Goal: Task Accomplishment & Management: Manage account settings

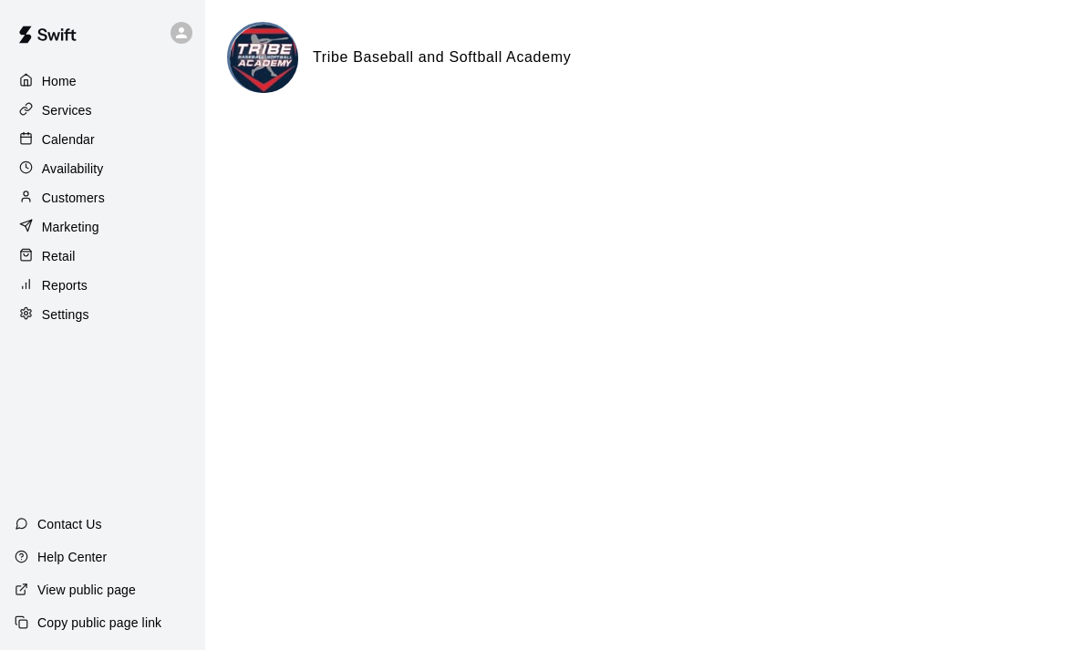
click at [63, 171] on p "Availability" at bounding box center [73, 169] width 62 height 18
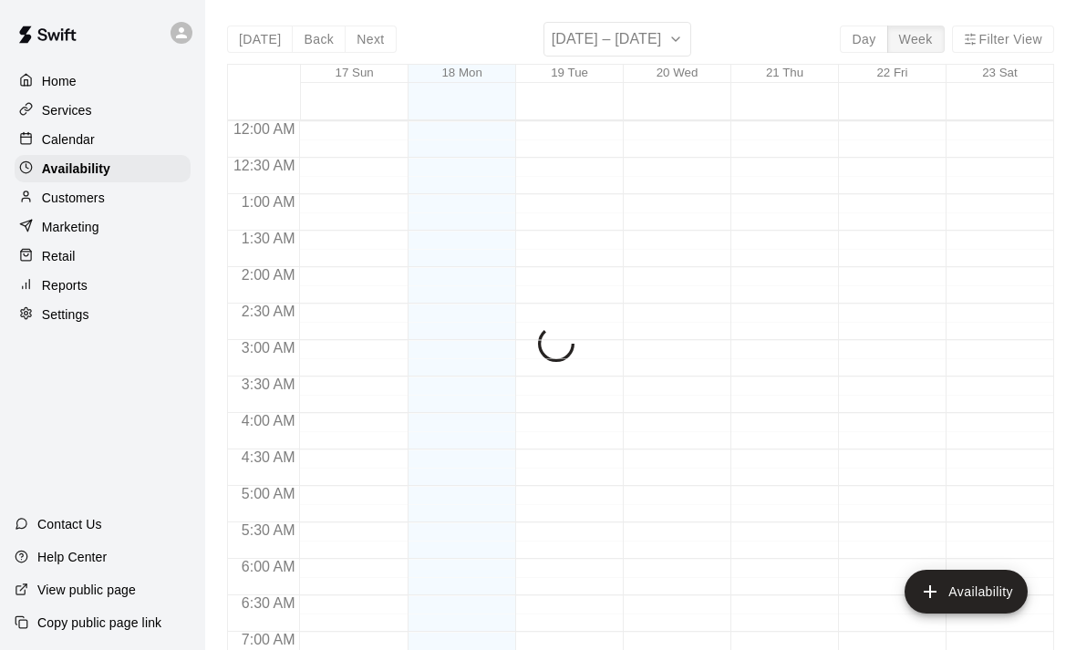
scroll to position [1074, 0]
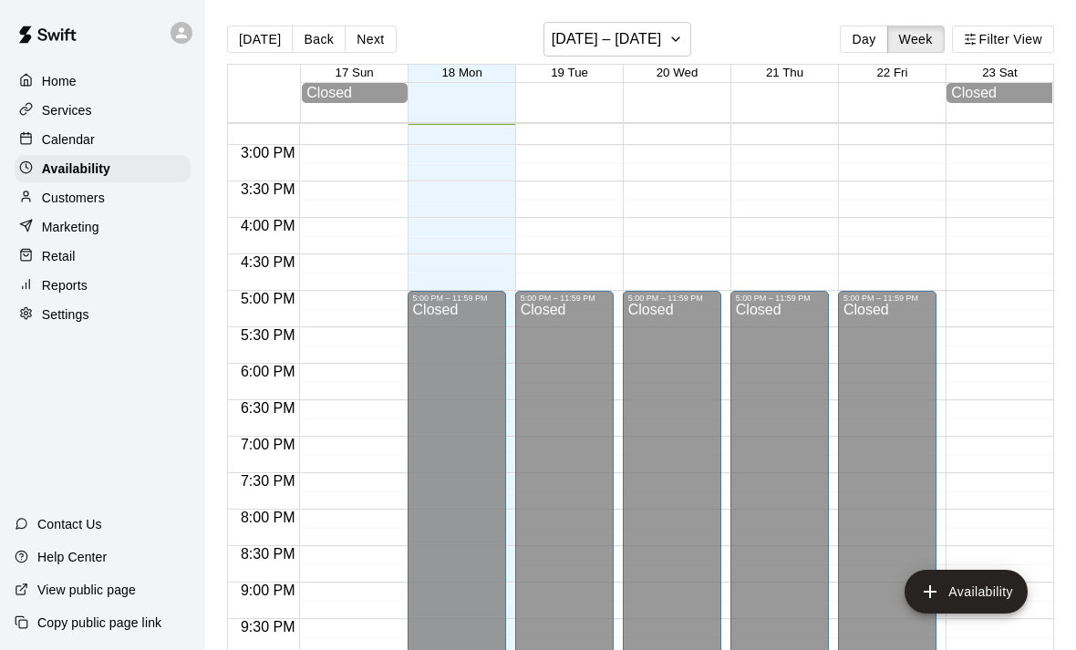
click at [57, 141] on p "Calendar" at bounding box center [68, 139] width 53 height 18
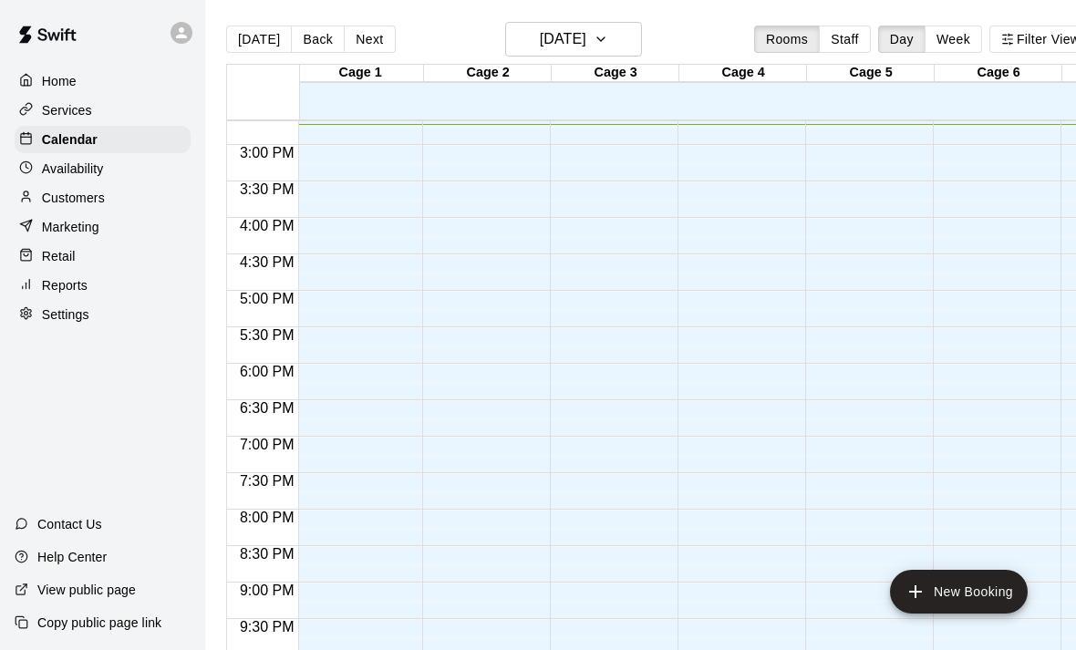
scroll to position [1072, 4]
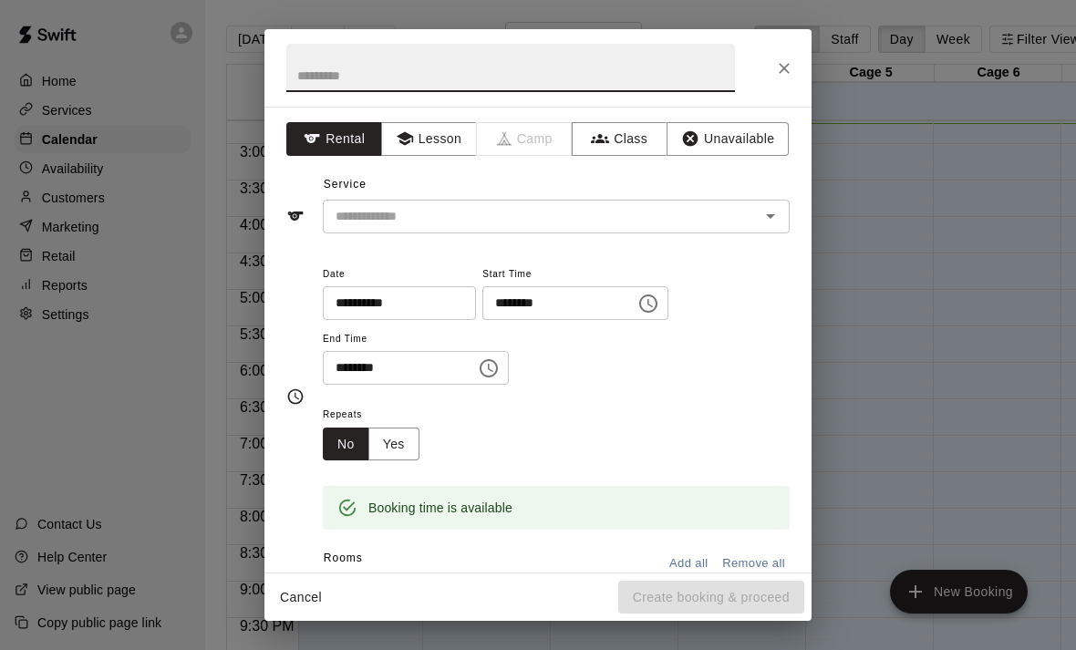
click at [761, 207] on icon "Open" at bounding box center [771, 216] width 22 height 22
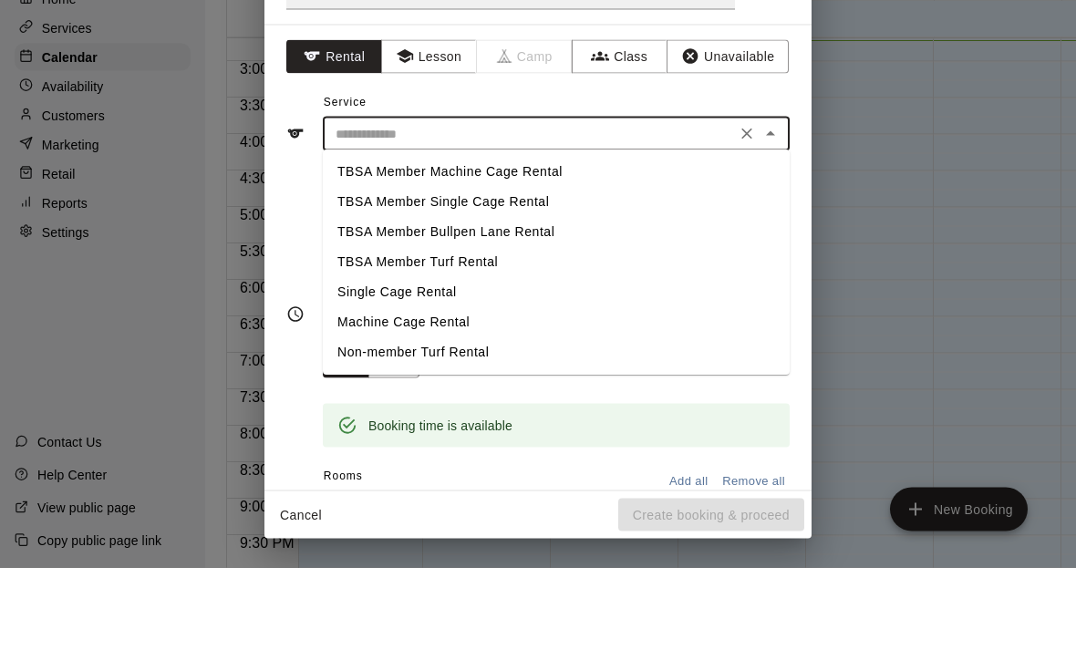
click at [524, 270] on li "TBSA Member Single Cage Rental" at bounding box center [556, 285] width 467 height 30
type input "**********"
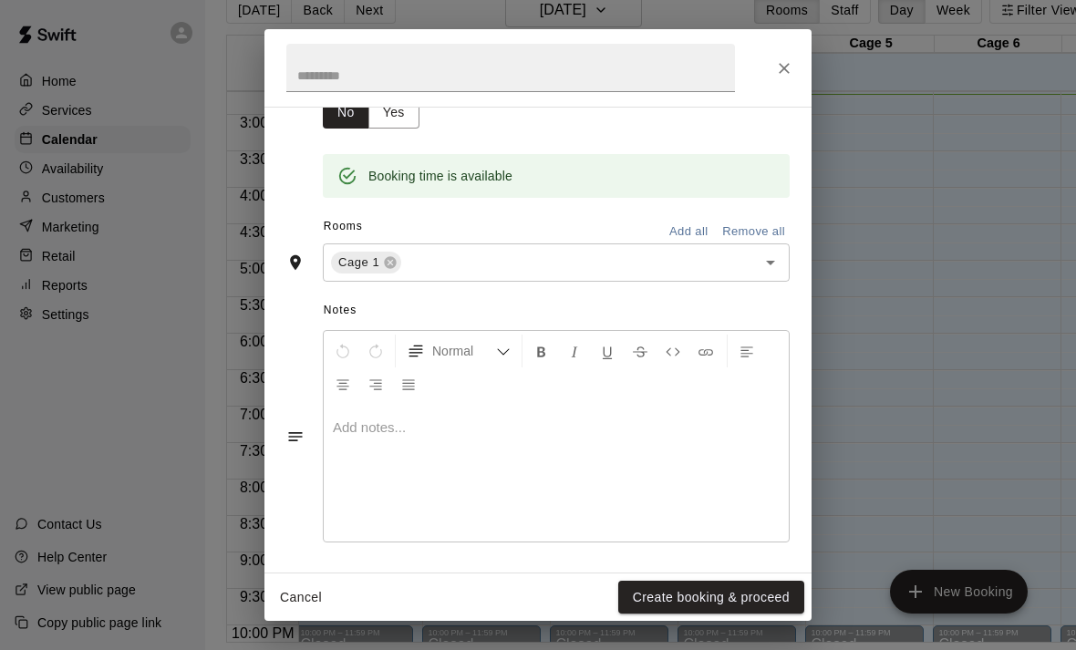
scroll to position [331, 0]
click at [763, 598] on button "Create booking & proceed" at bounding box center [711, 598] width 186 height 34
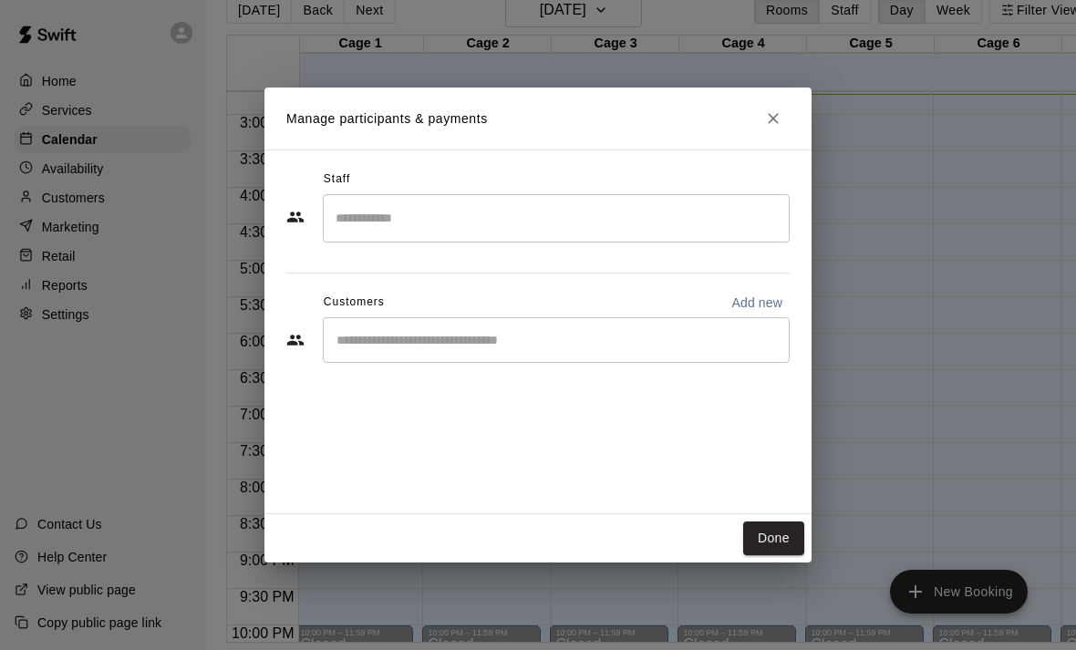
click at [653, 213] on input "Search staff" at bounding box center [556, 218] width 451 height 32
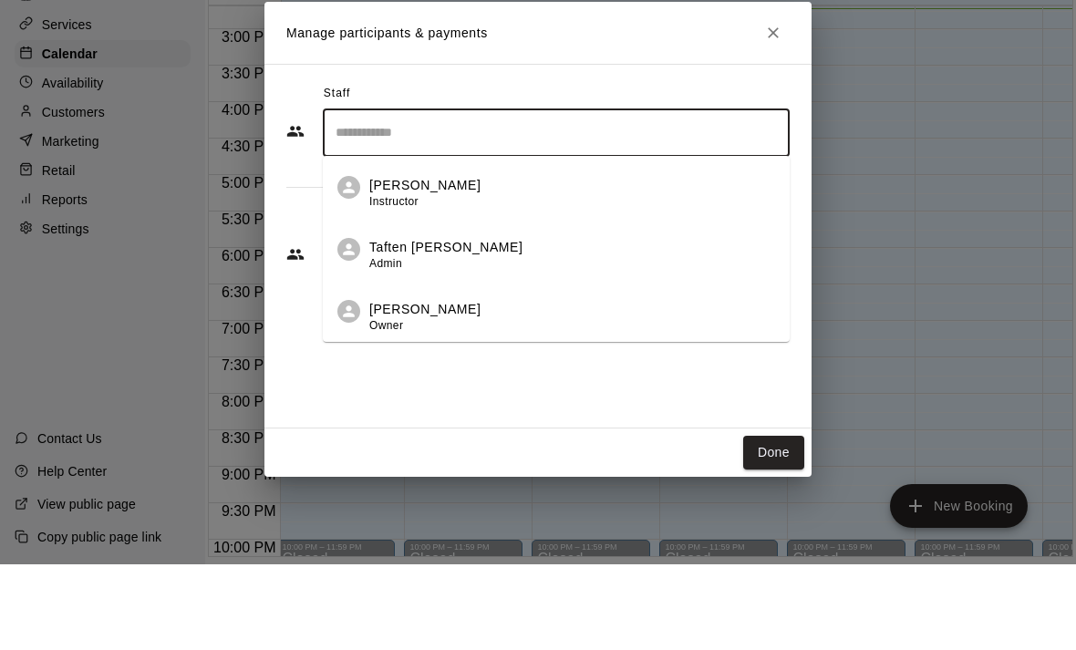
scroll to position [88, 18]
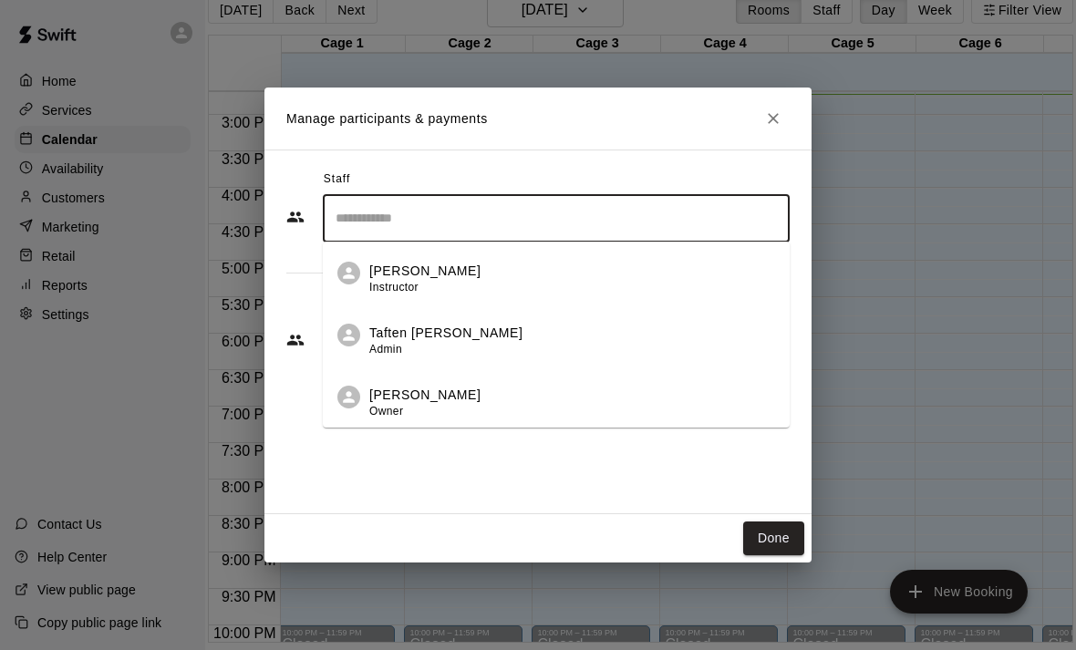
click at [437, 397] on p "[PERSON_NAME]" at bounding box center [424, 395] width 111 height 19
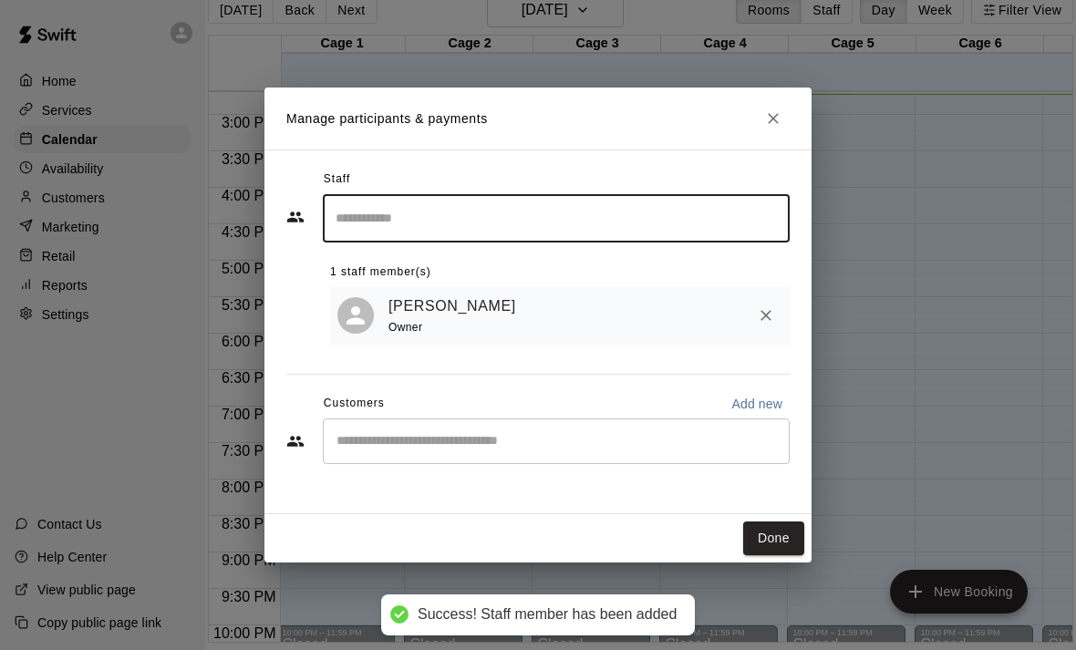
click at [775, 539] on button "Done" at bounding box center [773, 539] width 61 height 34
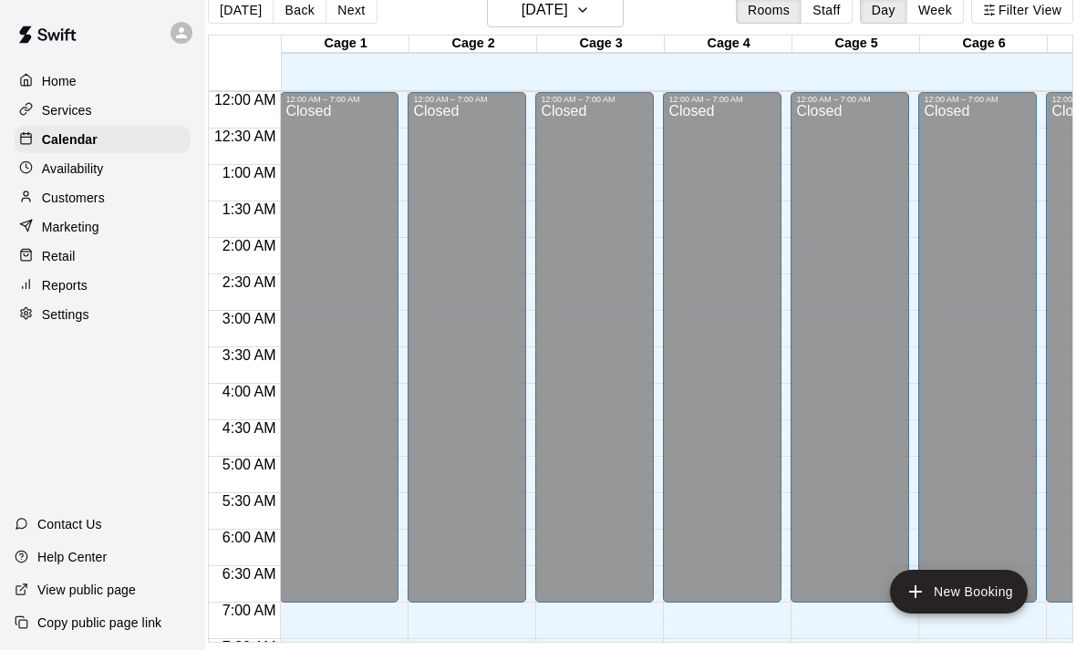
scroll to position [0, 0]
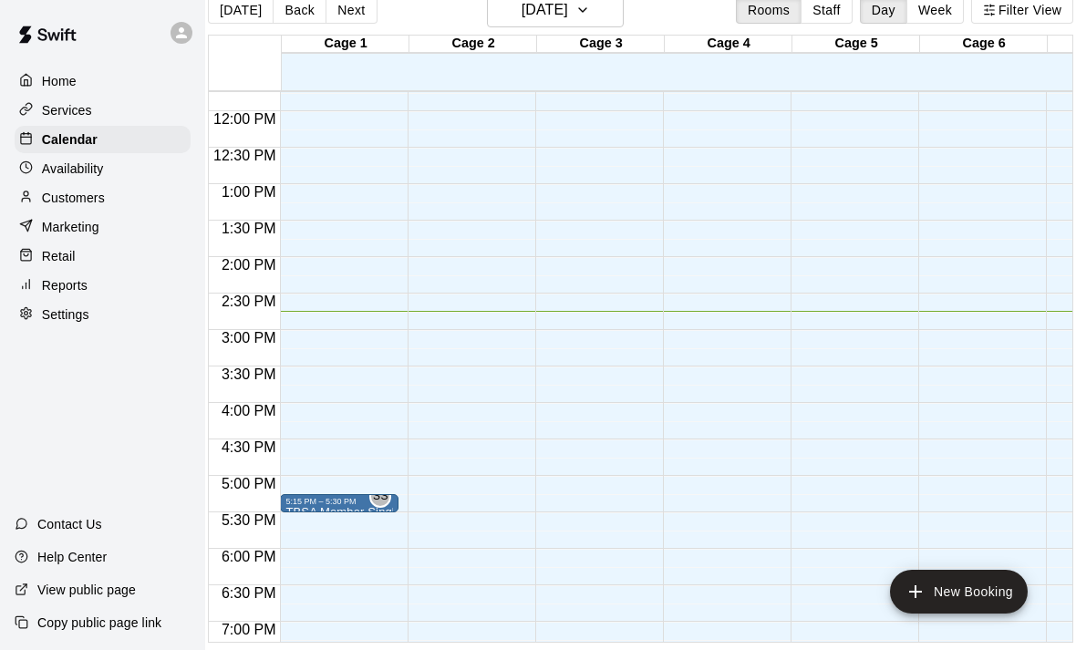
click at [960, 598] on button "New Booking" at bounding box center [959, 592] width 138 height 44
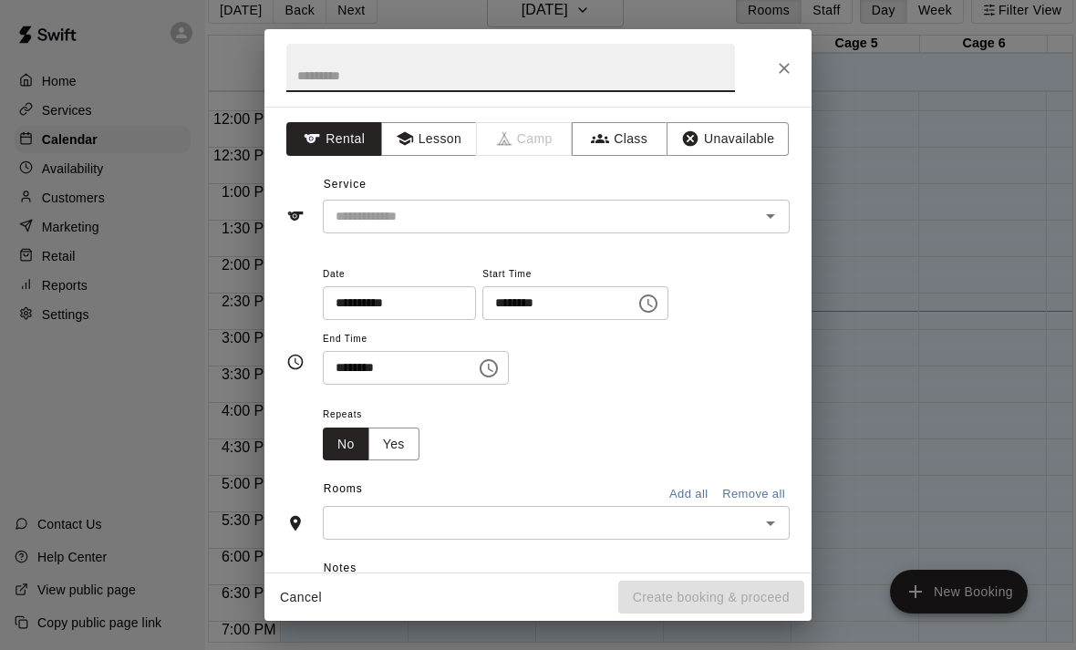
click at [750, 217] on div at bounding box center [757, 216] width 47 height 26
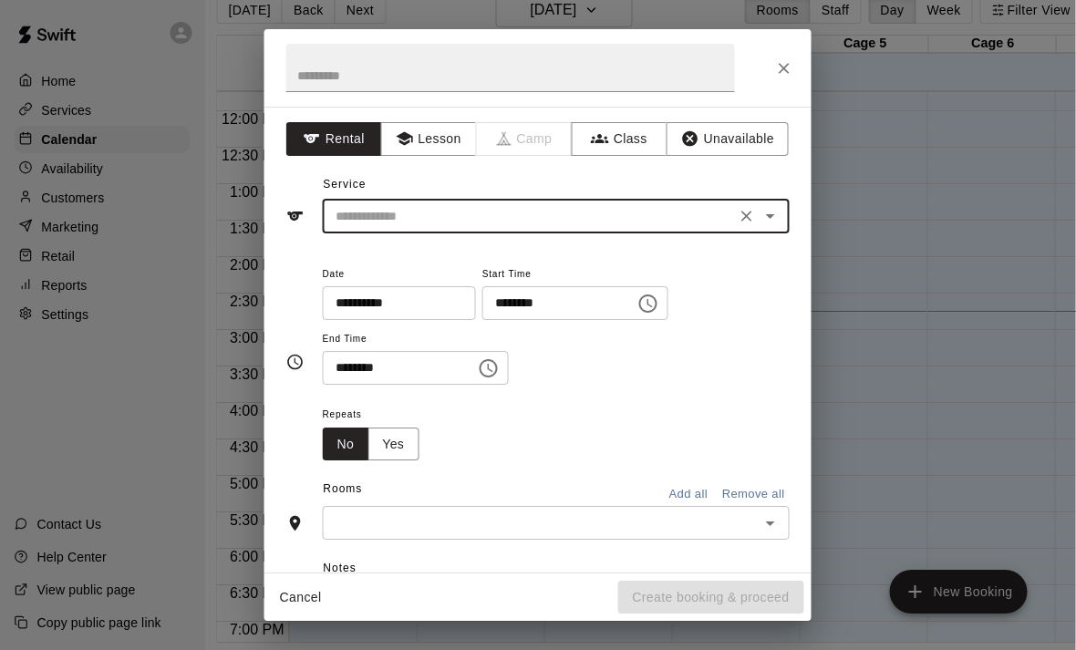
click at [777, 212] on icon "Open" at bounding box center [771, 216] width 22 height 22
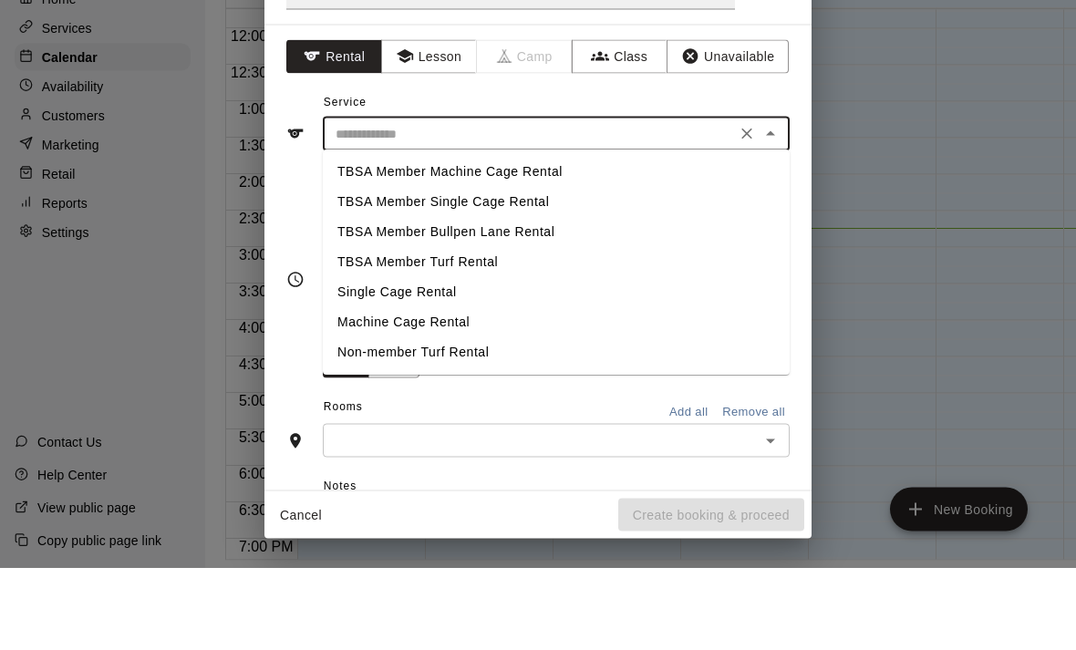
click at [546, 240] on li "TBSA Member Machine Cage Rental" at bounding box center [556, 255] width 467 height 30
type input "**********"
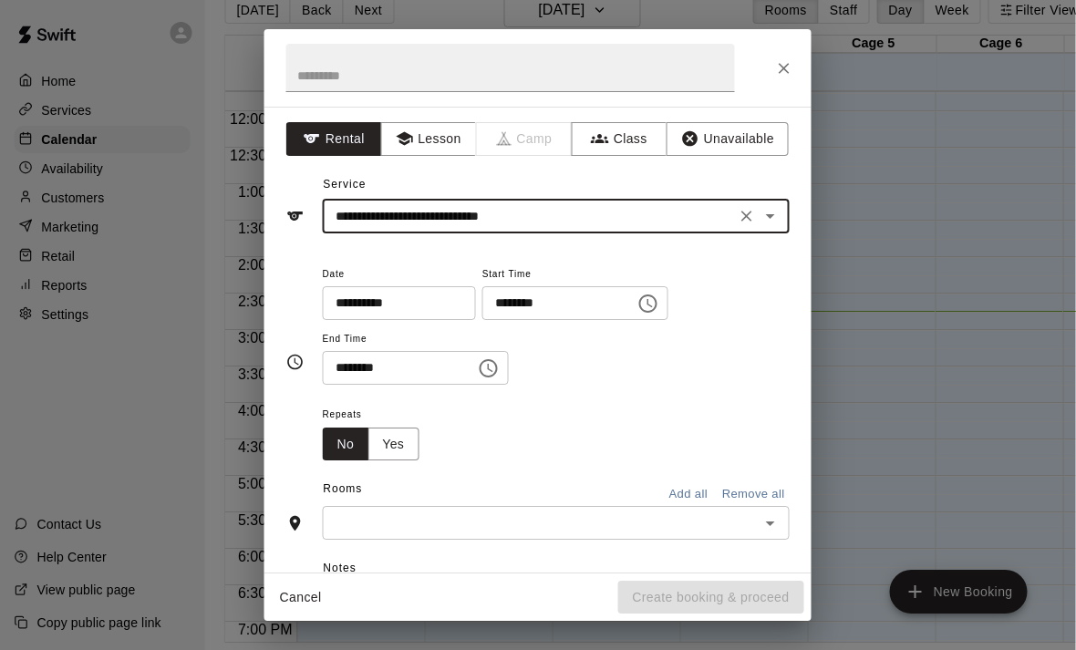
click at [763, 521] on icon "Open" at bounding box center [771, 524] width 22 height 22
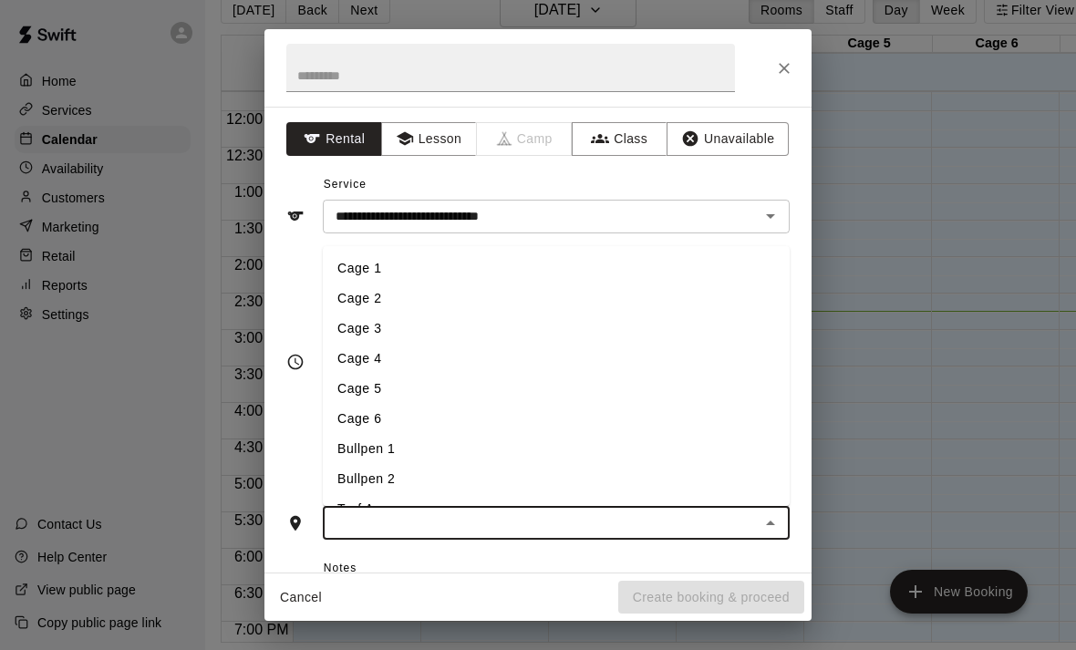
click at [368, 374] on li "Cage 5" at bounding box center [556, 389] width 467 height 30
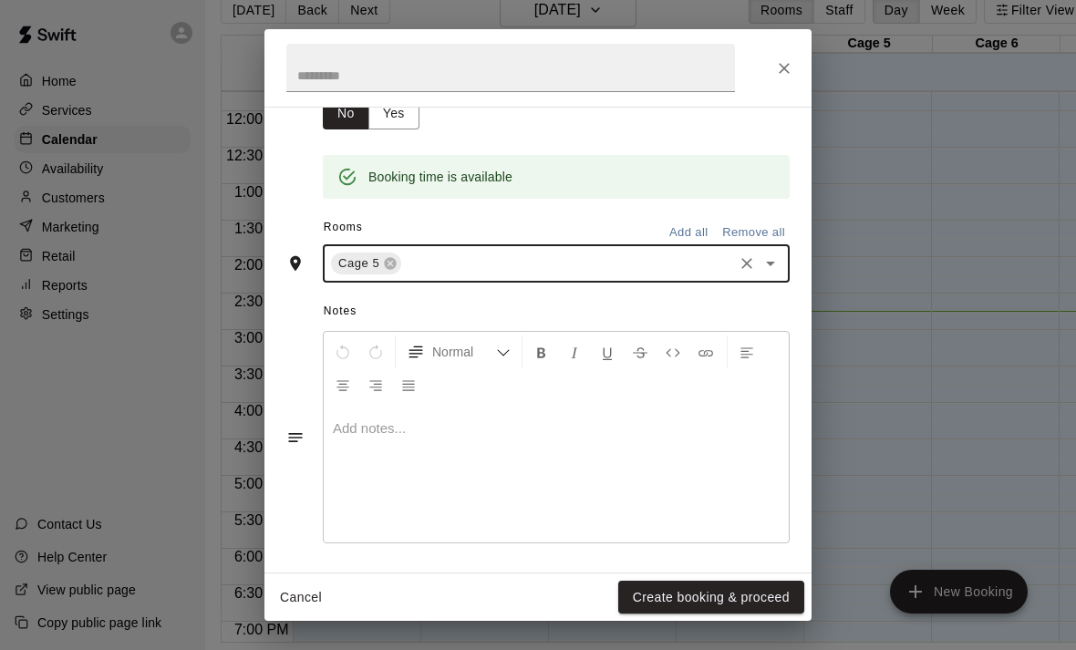
click at [737, 603] on button "Create booking & proceed" at bounding box center [711, 598] width 186 height 34
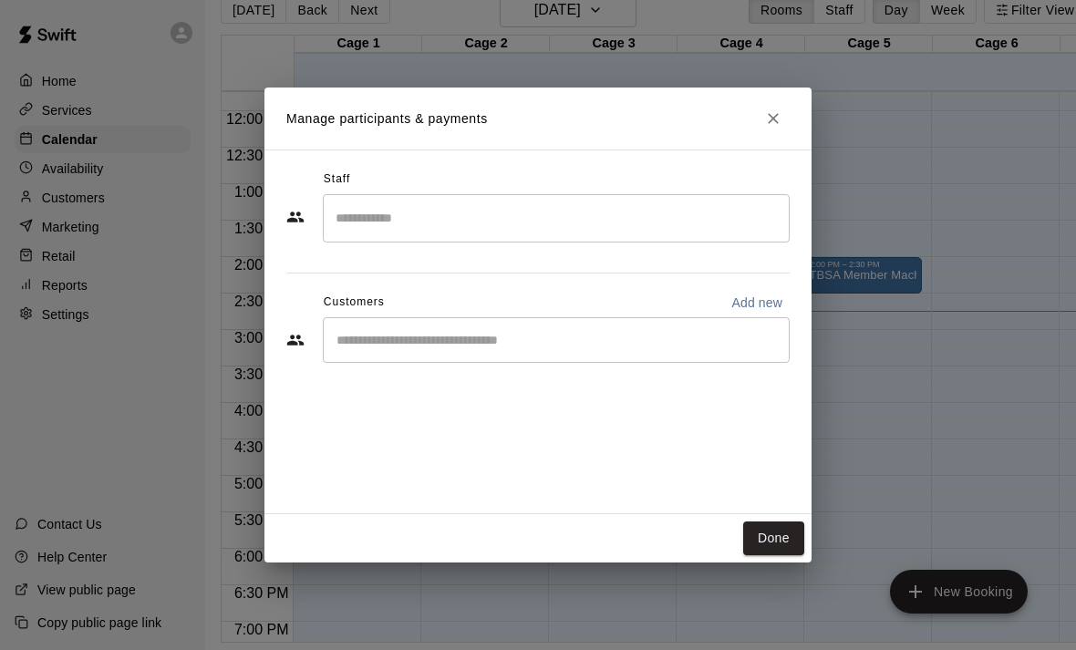
click at [638, 217] on input "Search staff" at bounding box center [556, 218] width 451 height 32
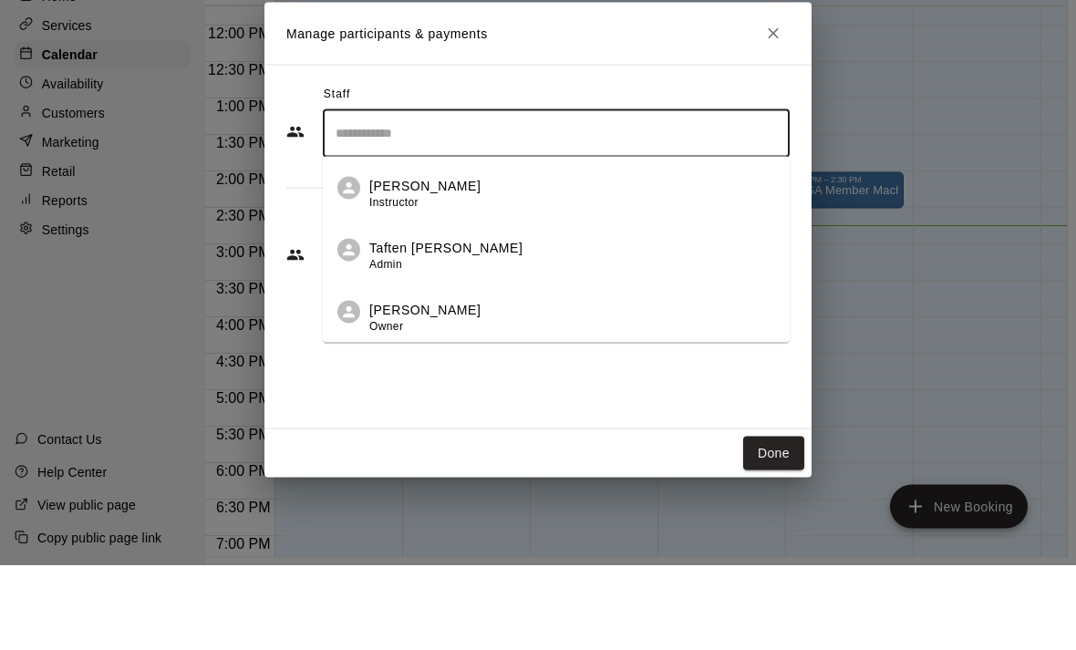
click at [439, 262] on div "[PERSON_NAME] Instructor" at bounding box center [572, 280] width 406 height 36
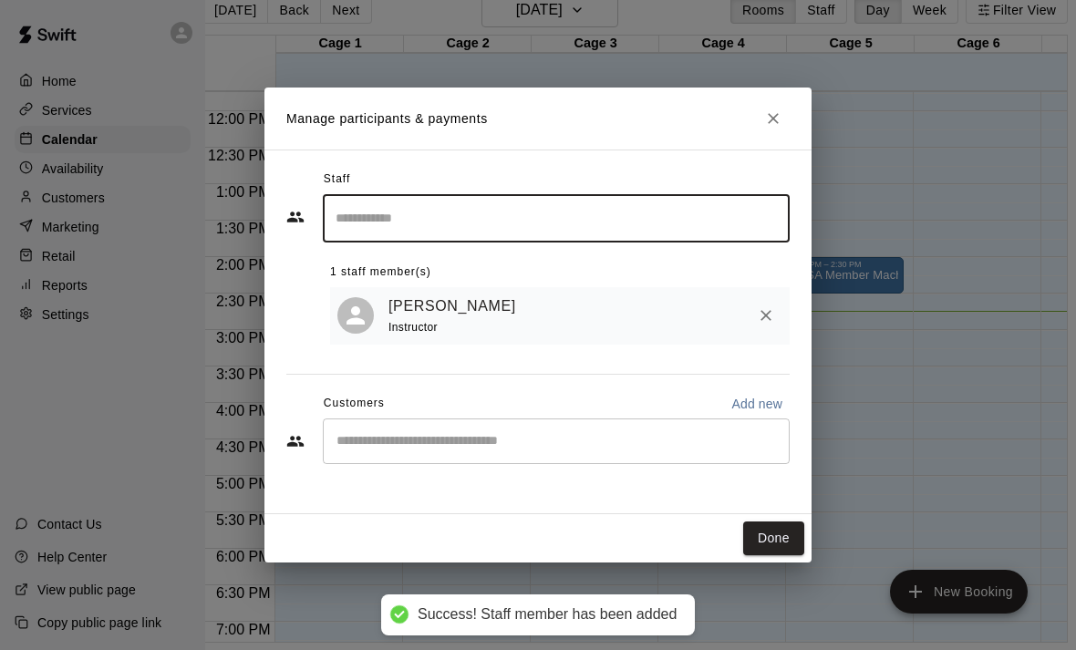
click at [779, 541] on button "Done" at bounding box center [773, 539] width 61 height 34
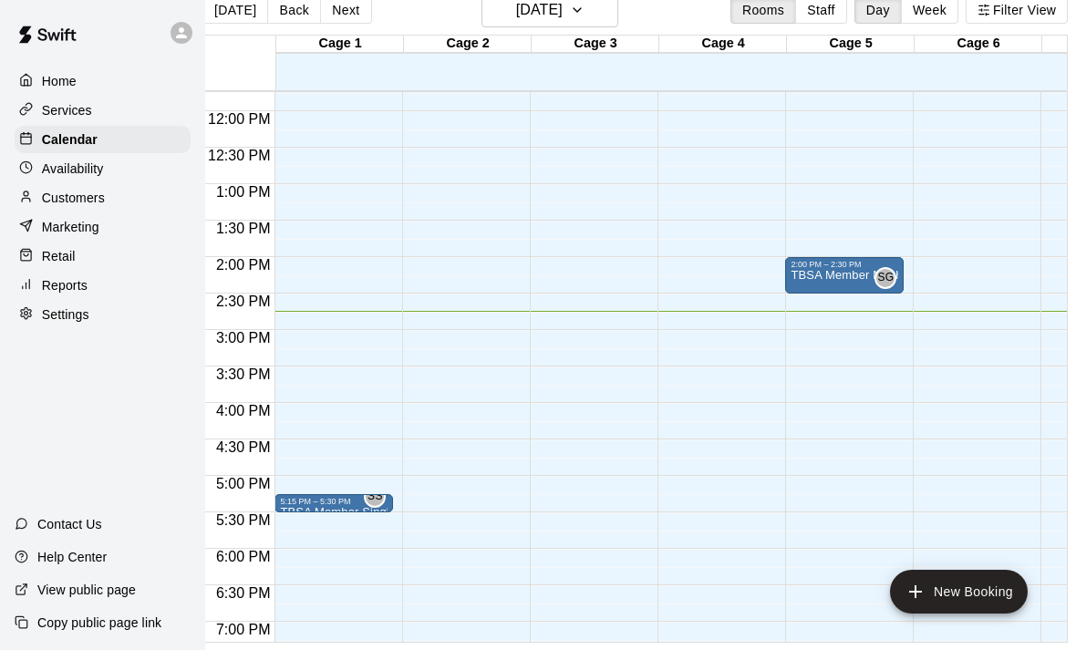
click at [845, 275] on p "TBSA Member Machine Cage Rental" at bounding box center [845, 275] width 108 height 0
click at [808, 241] on icon "edit" at bounding box center [810, 238] width 16 height 16
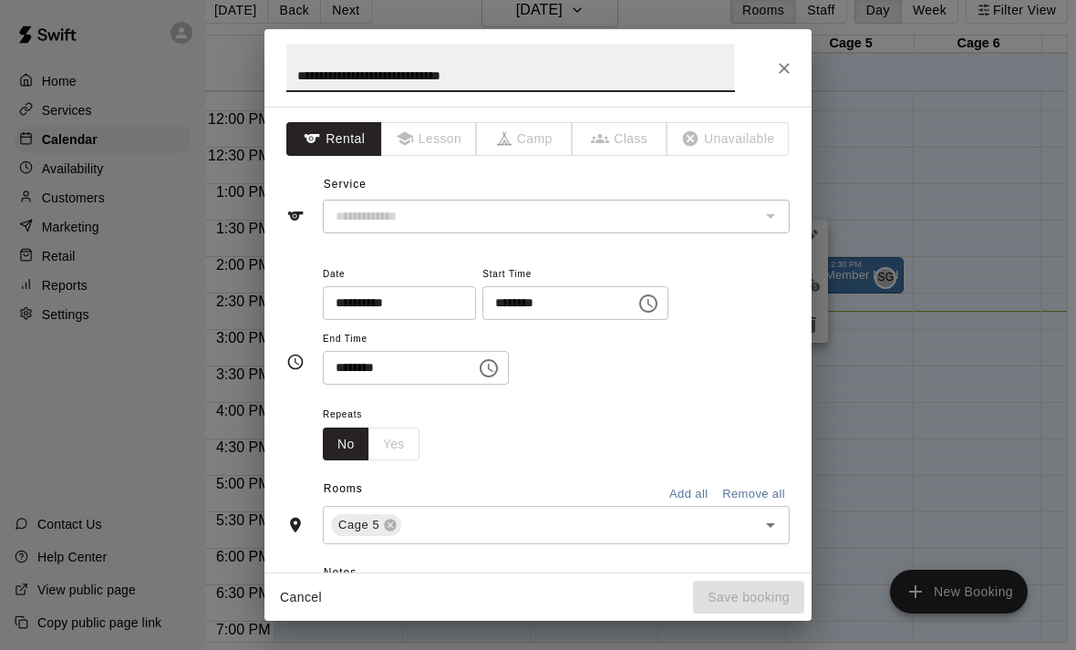
type input "**********"
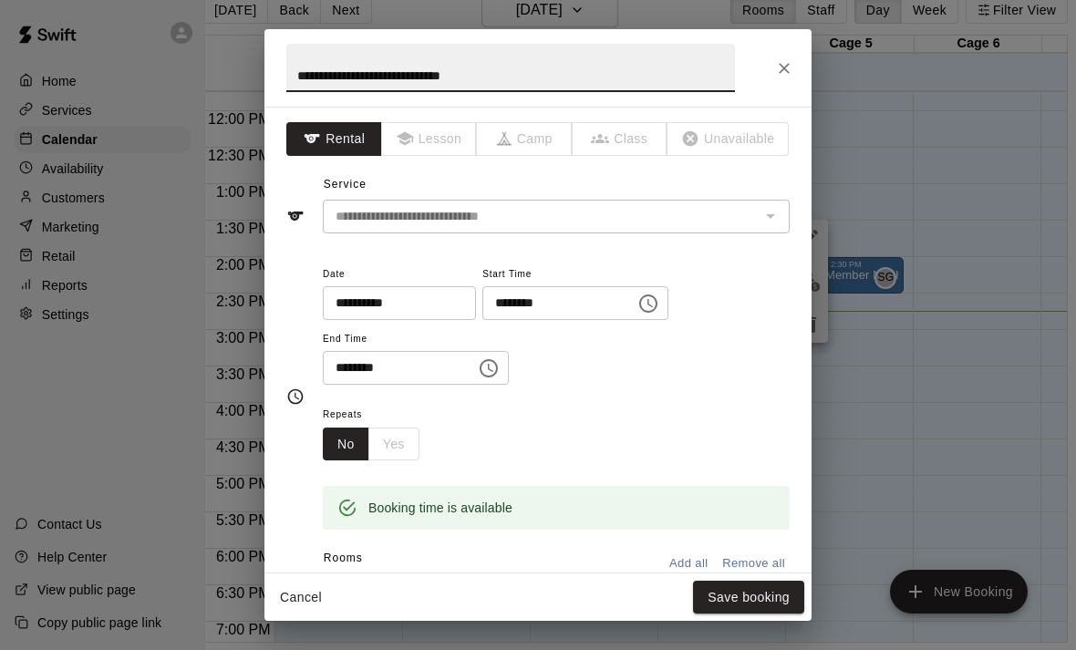
click at [478, 365] on icon "Choose time, selected time is 2:30 PM" at bounding box center [489, 369] width 22 height 22
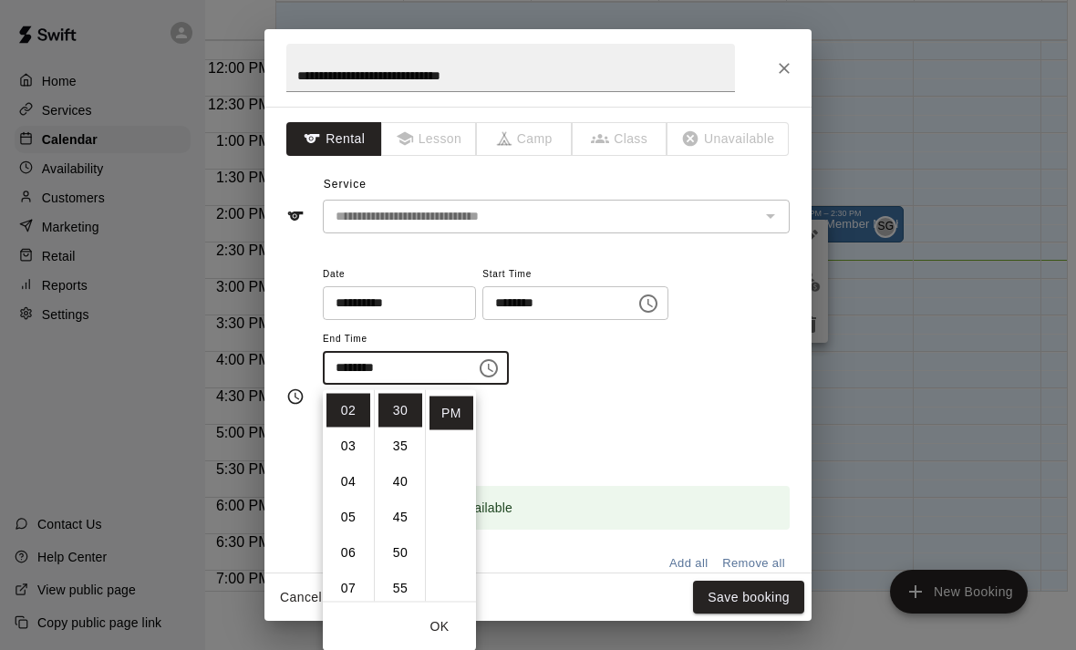
click at [360, 545] on li "06" at bounding box center [349, 553] width 44 height 34
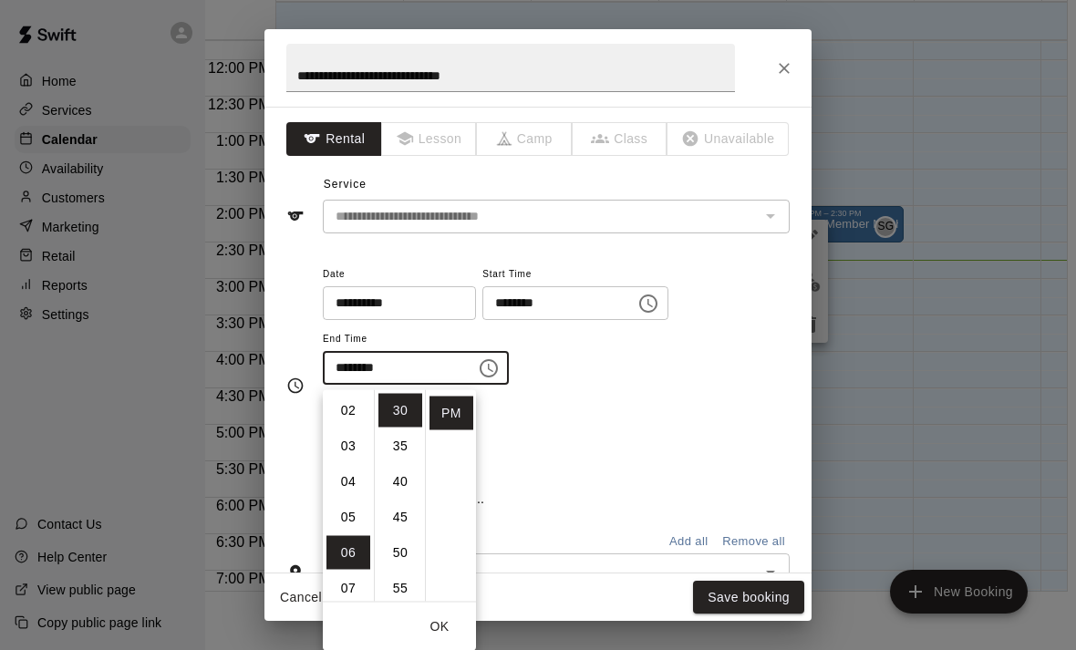
type input "********"
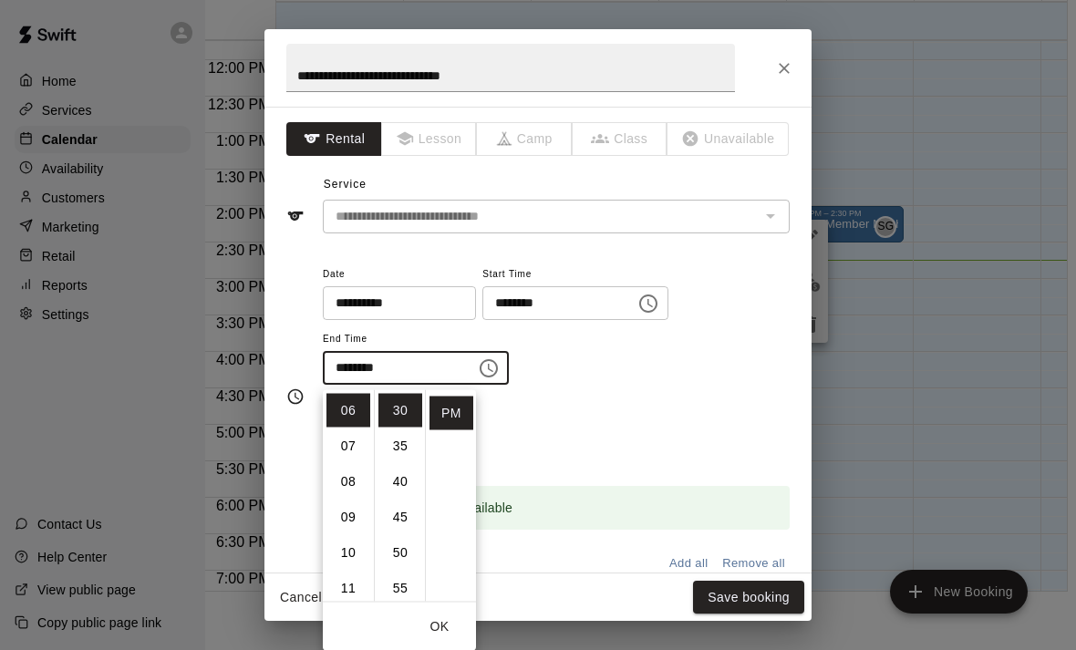
click at [443, 622] on button "OK" at bounding box center [439, 627] width 58 height 34
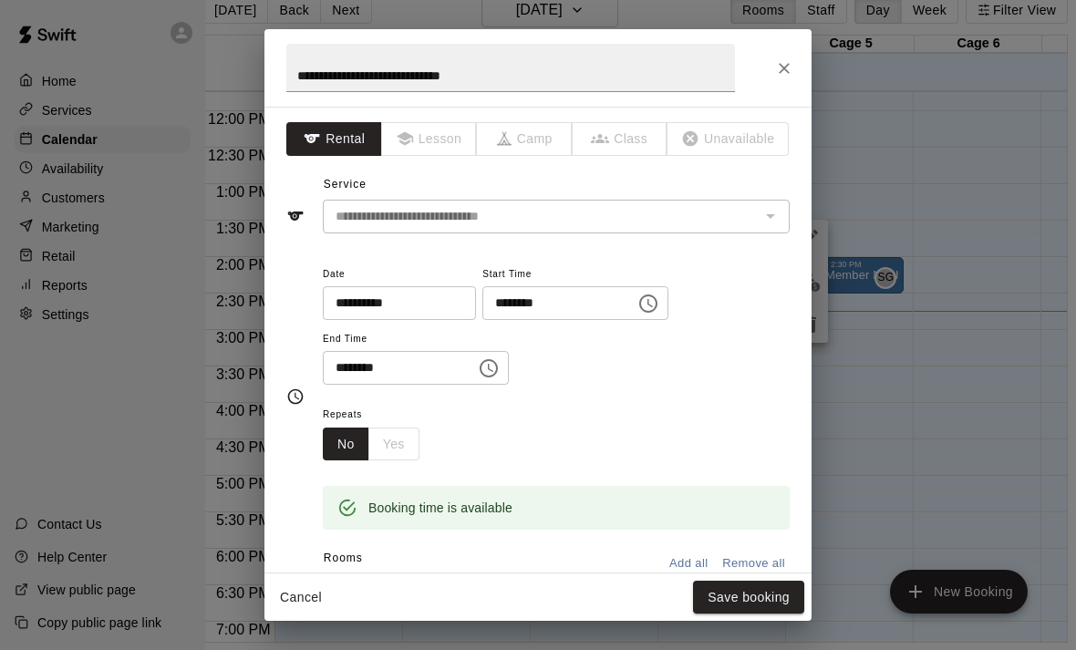
click at [773, 596] on button "Save booking" at bounding box center [748, 598] width 111 height 34
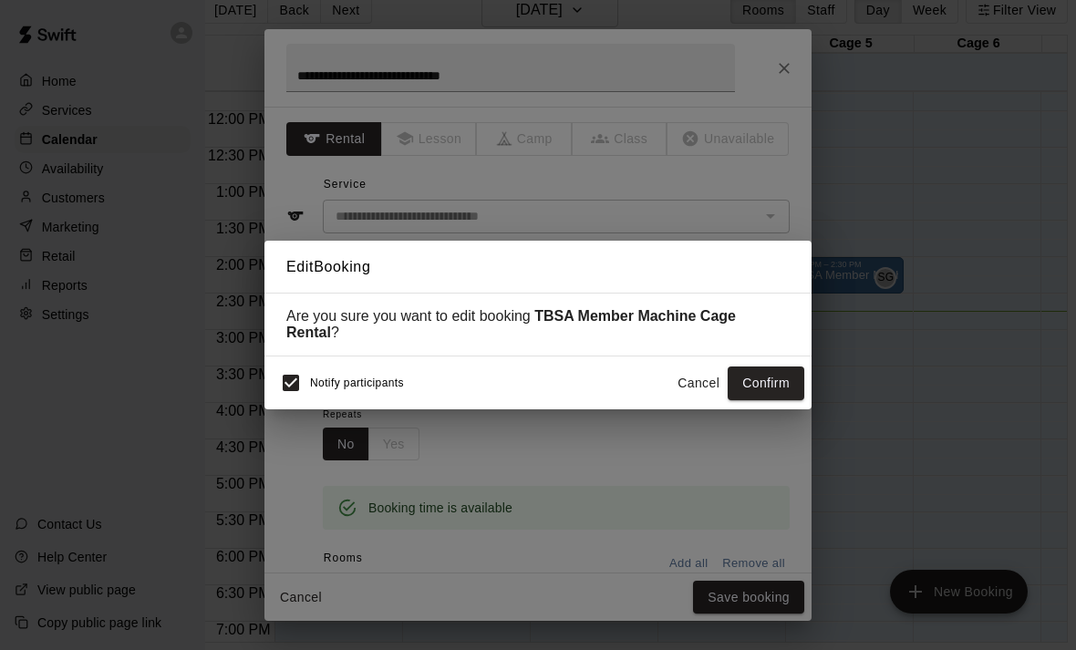
click at [779, 382] on button "Confirm" at bounding box center [766, 384] width 77 height 34
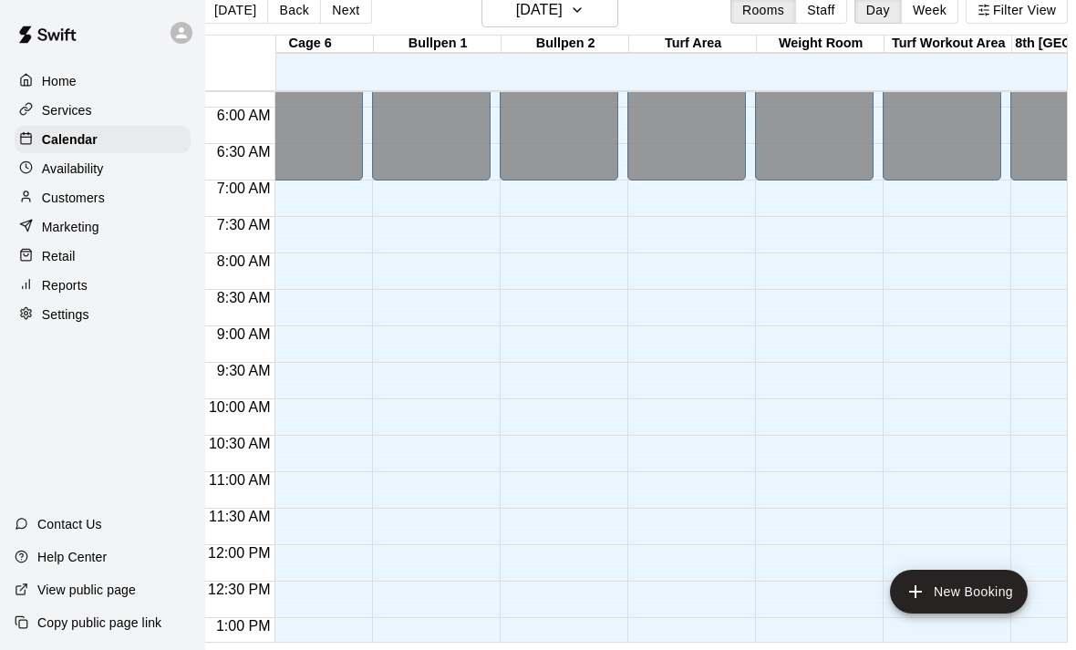
click at [82, 168] on p "Availability" at bounding box center [73, 169] width 62 height 18
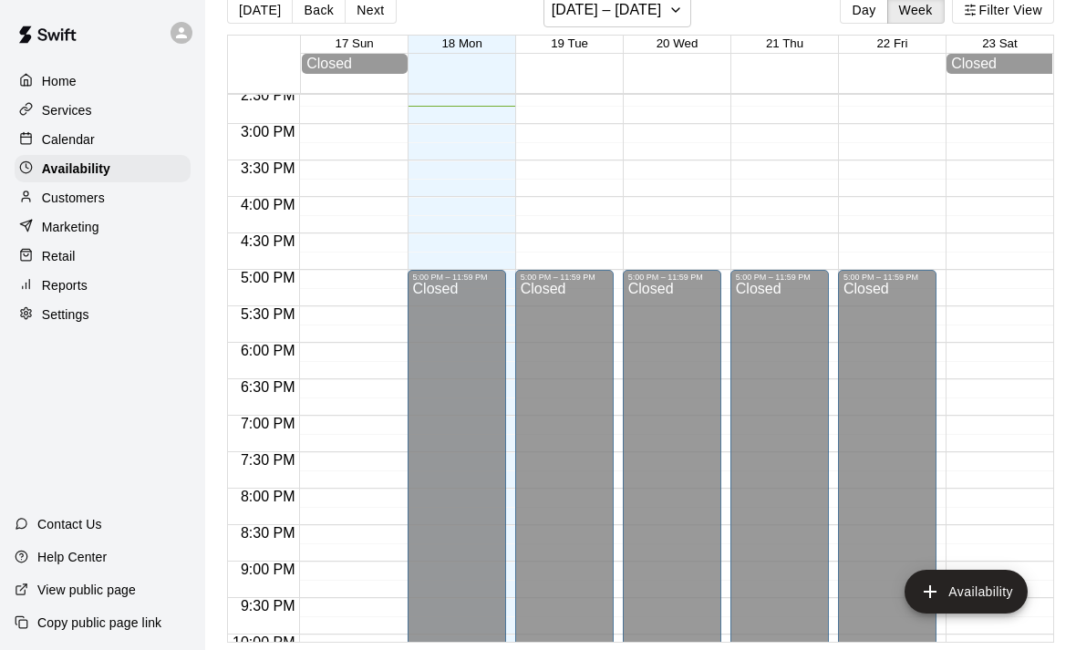
click at [89, 129] on div "Calendar" at bounding box center [103, 139] width 176 height 27
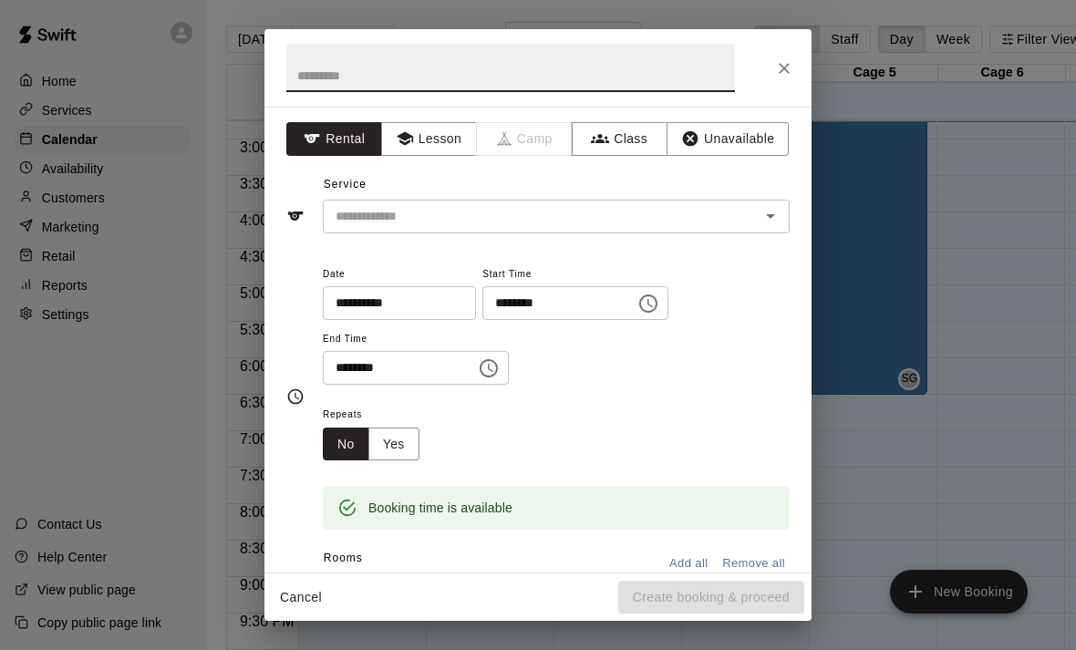
click at [784, 154] on button "Unavailable" at bounding box center [728, 139] width 122 height 34
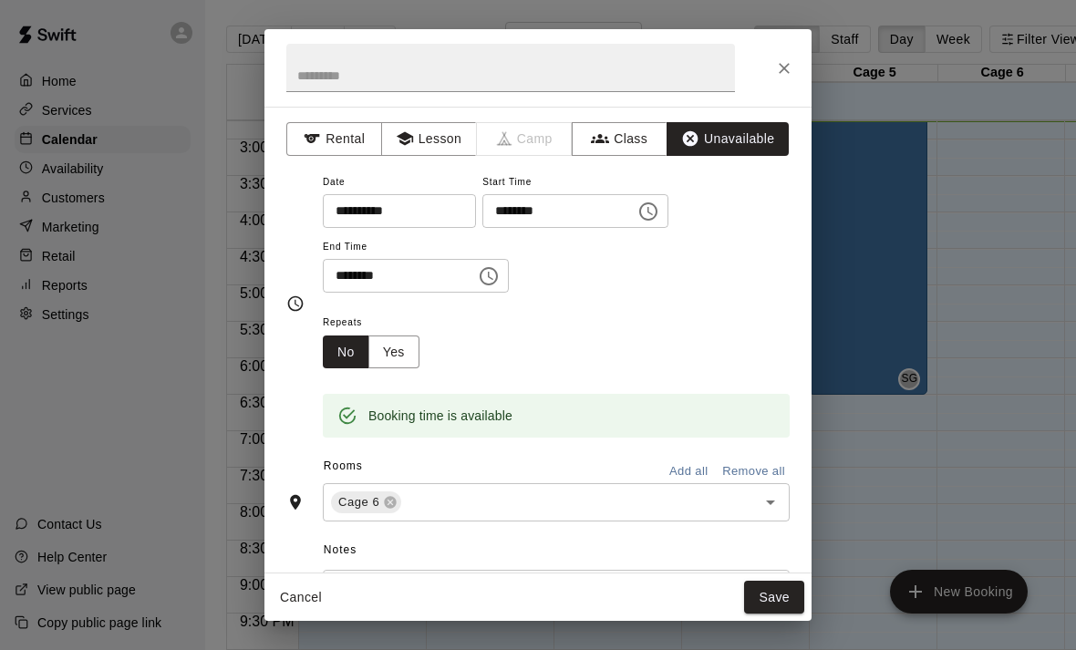
click at [784, 151] on button "Unavailable" at bounding box center [728, 139] width 122 height 34
click at [309, 649] on html "Home Services Calendar Availability Customers Marketing Retail Reports Settings…" at bounding box center [538, 340] width 1076 height 680
click at [308, 649] on html "Home Services Calendar Availability Customers Marketing Retail Reports Settings…" at bounding box center [538, 340] width 1076 height 680
click at [300, 649] on html "Home Services Calendar Availability Customers Marketing Retail Reports Settings…" at bounding box center [538, 340] width 1076 height 680
click at [305, 649] on html "Home Services Calendar Availability Customers Marketing Retail Reports Settings…" at bounding box center [538, 340] width 1076 height 680
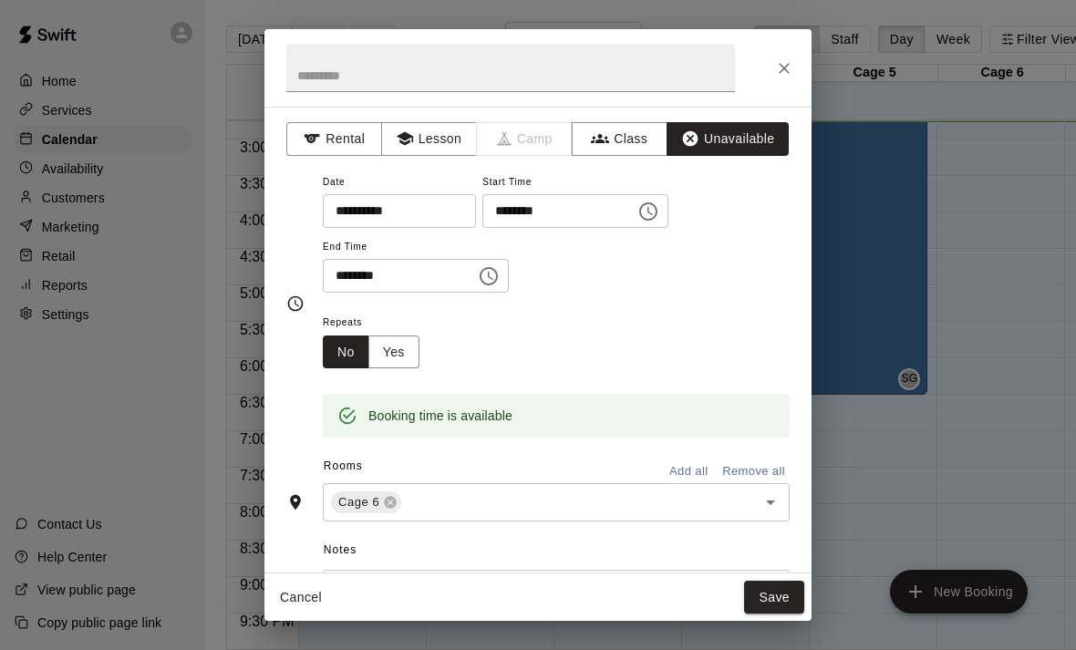
click at [304, 649] on html "Home Services Calendar Availability Customers Marketing Retail Reports Settings…" at bounding box center [538, 340] width 1076 height 680
click at [134, 559] on div "**********" at bounding box center [538, 325] width 1076 height 650
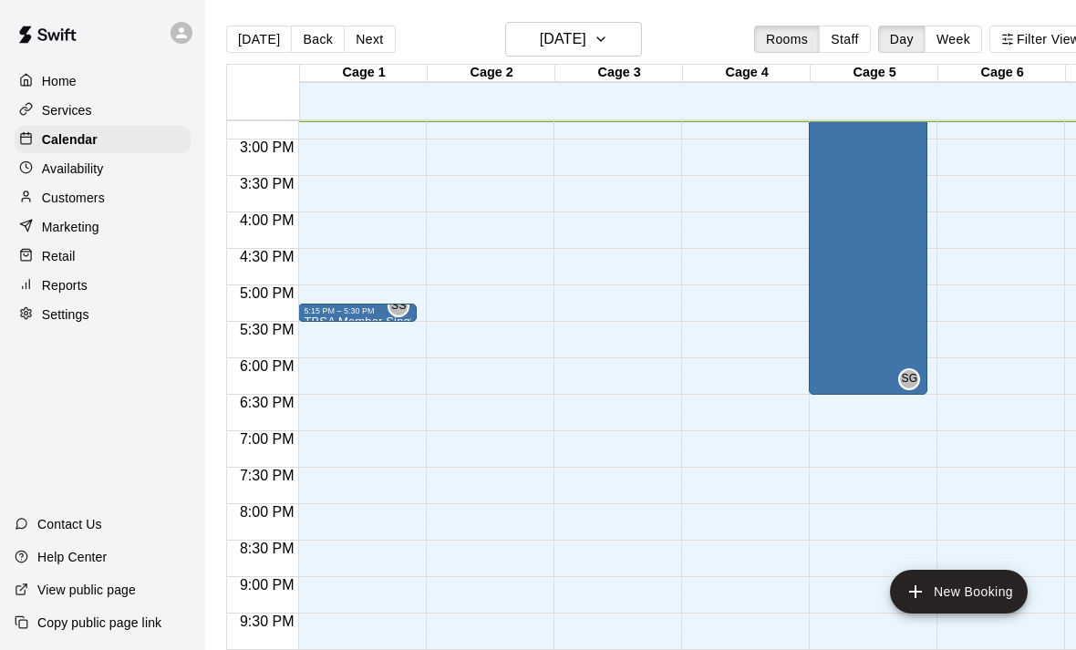
click at [67, 114] on p "Services" at bounding box center [67, 110] width 50 height 18
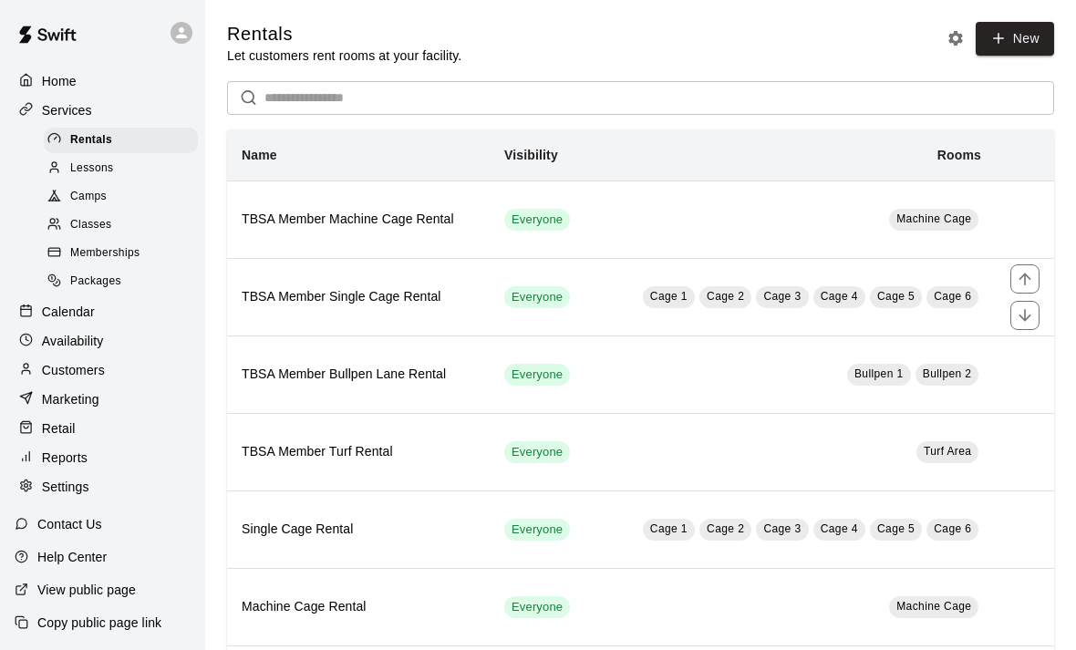
click at [51, 83] on p "Home" at bounding box center [59, 81] width 35 height 18
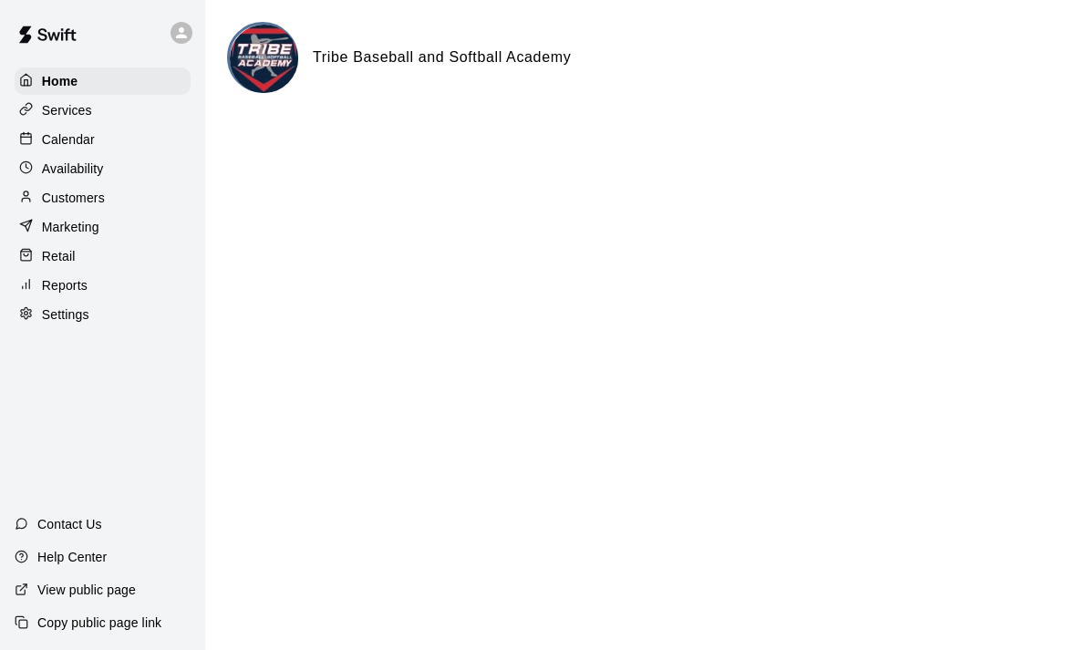
click at [70, 315] on p "Settings" at bounding box center [65, 315] width 47 height 18
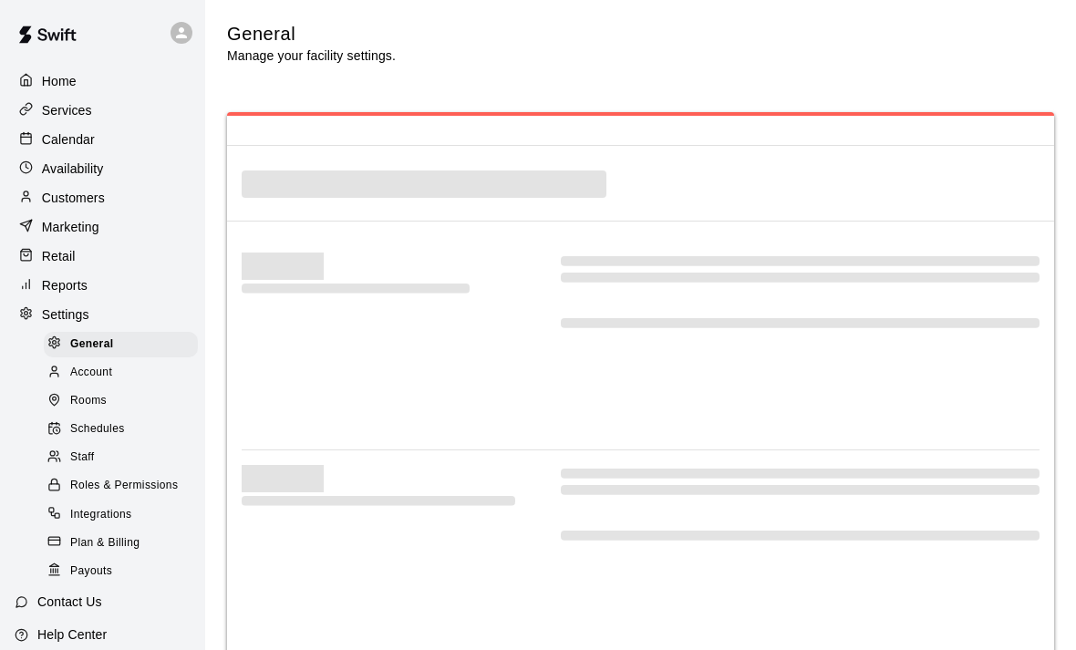
select select "**"
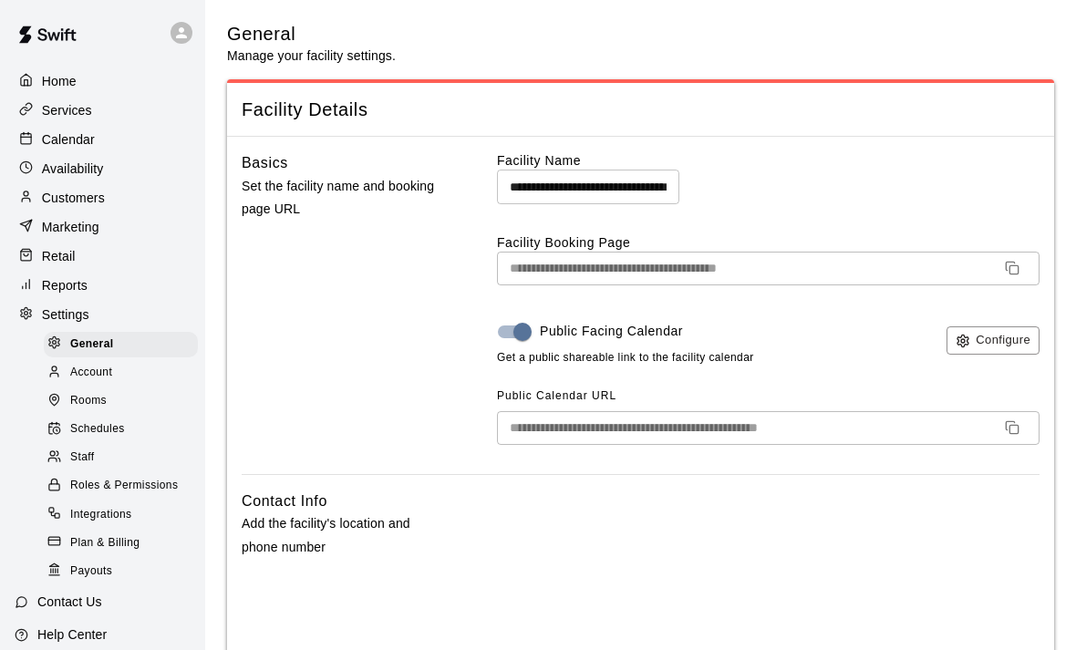
click at [1000, 336] on button "Configure" at bounding box center [993, 341] width 93 height 28
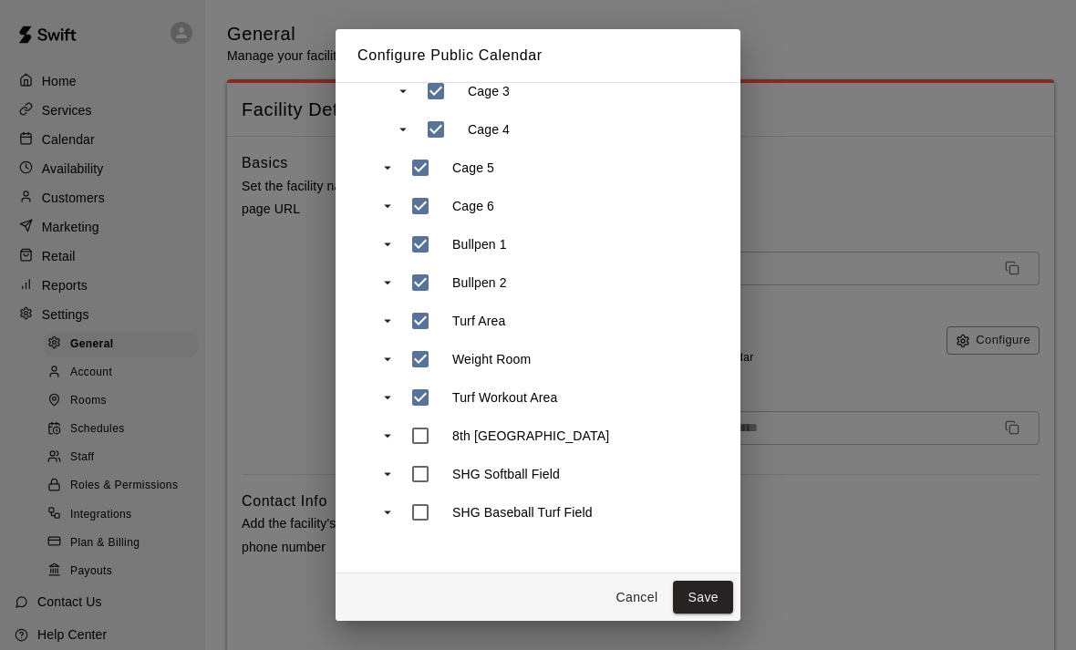
click at [709, 598] on button "Save" at bounding box center [703, 598] width 60 height 34
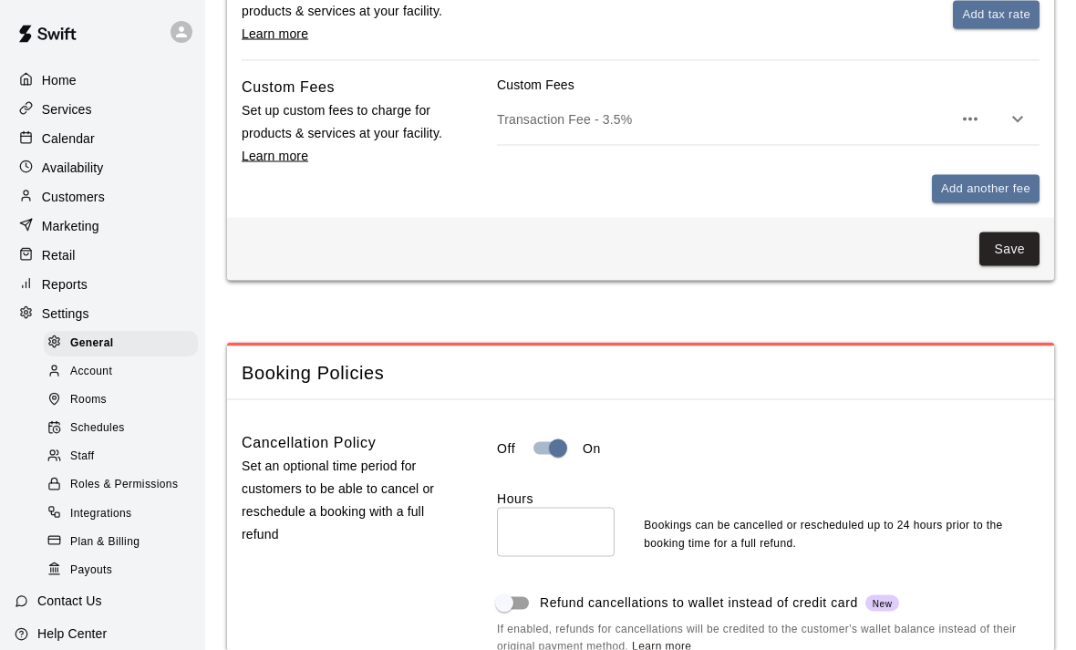
scroll to position [1408, 0]
